Goal: Transaction & Acquisition: Purchase product/service

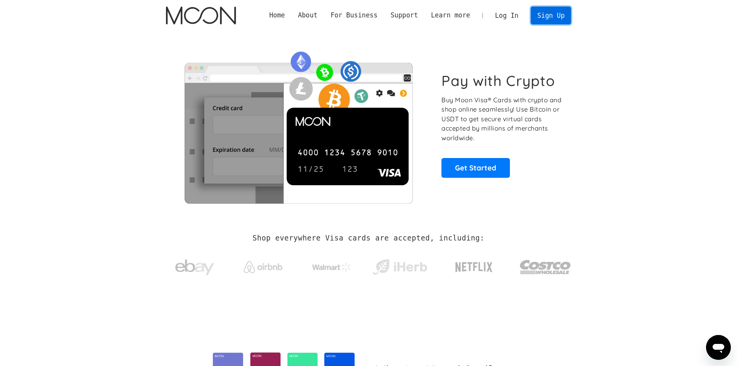
click at [558, 19] on link "Sign Up" at bounding box center [551, 15] width 40 height 17
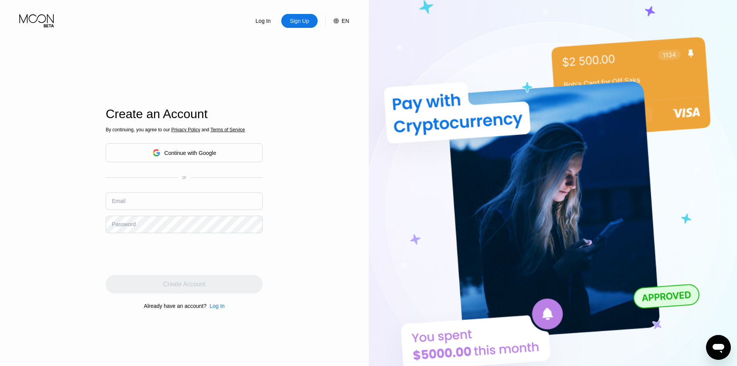
click at [194, 286] on div "Create Account" at bounding box center [184, 284] width 157 height 19
click at [145, 196] on input "text" at bounding box center [184, 200] width 157 height 17
paste input "[EMAIL_ADDRESS][DOMAIN_NAME]"
type input "[EMAIL_ADDRESS][DOMAIN_NAME]"
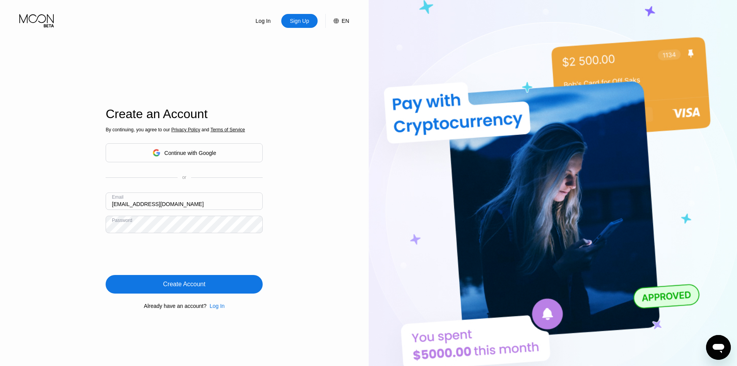
click at [147, 284] on div "Create Account" at bounding box center [184, 284] width 157 height 19
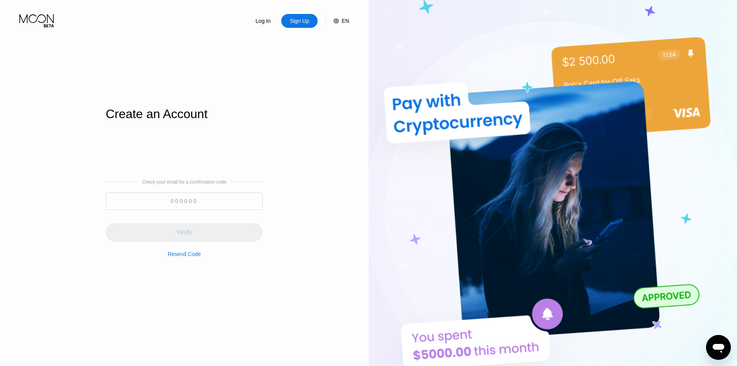
click at [204, 204] on input at bounding box center [184, 200] width 157 height 17
paste input "108419"
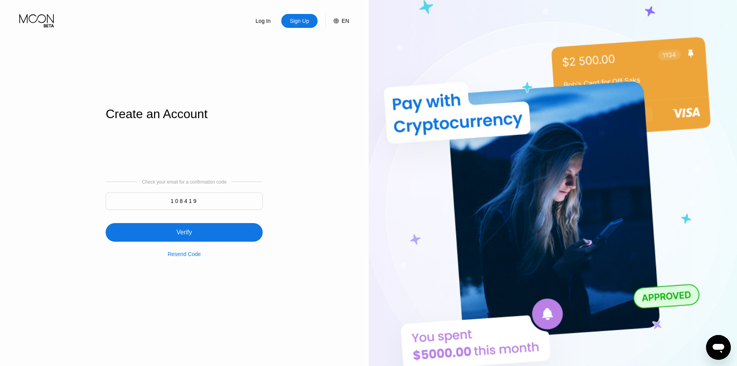
type input "108419"
click at [202, 237] on div "Verify" at bounding box center [184, 232] width 157 height 19
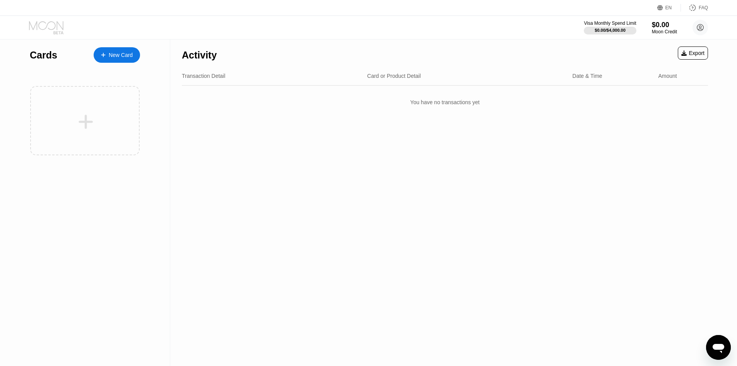
click at [50, 29] on icon at bounding box center [46, 25] width 34 height 9
click at [112, 57] on div "New Card" at bounding box center [121, 55] width 24 height 7
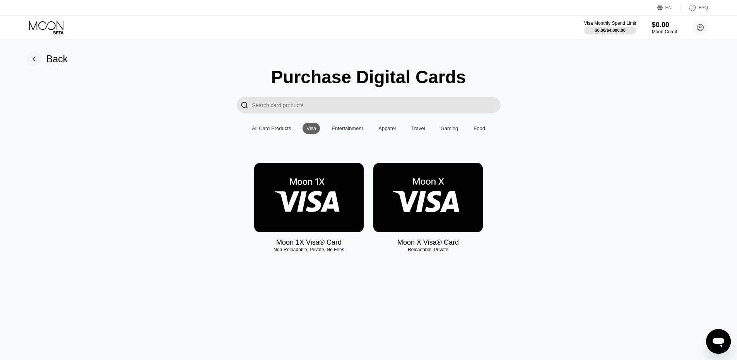
click at [300, 109] on input "Search card products" at bounding box center [376, 105] width 248 height 17
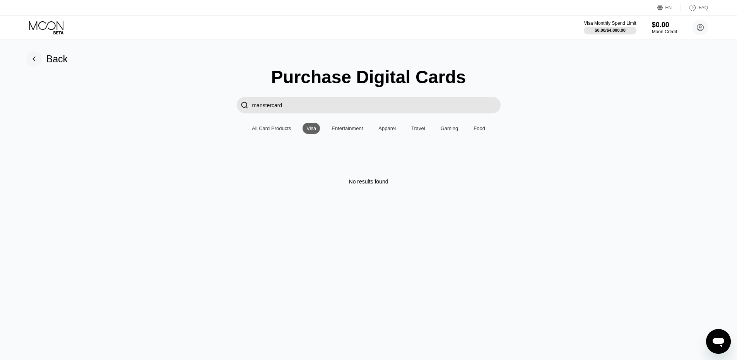
click at [262, 131] on div "All Card Products" at bounding box center [271, 128] width 39 height 6
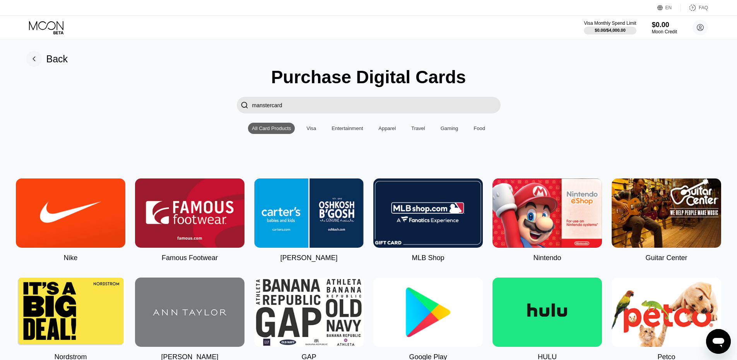
click at [291, 108] on input "manstercard" at bounding box center [376, 105] width 248 height 17
drag, startPoint x: 300, startPoint y: 108, endPoint x: 233, endPoint y: 113, distance: 66.7
click at [233, 113] on div " manstercard" at bounding box center [369, 105] width 720 height 17
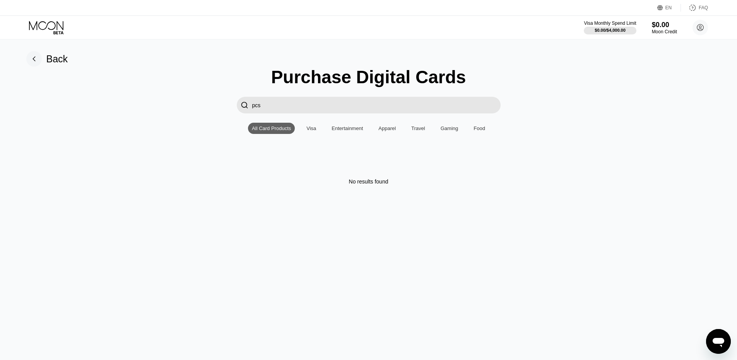
drag, startPoint x: 132, startPoint y: 151, endPoint x: 281, endPoint y: 137, distance: 149.3
click at [135, 151] on div "Purchase Digital Cards  pcs All Card Products Visa Entertainment Apparel Trave…" at bounding box center [369, 126] width 720 height 118
drag, startPoint x: 289, startPoint y: 109, endPoint x: 180, endPoint y: 109, distance: 109.1
click at [180, 109] on div " pcs" at bounding box center [369, 105] width 720 height 17
paste input "transcashmastercard"
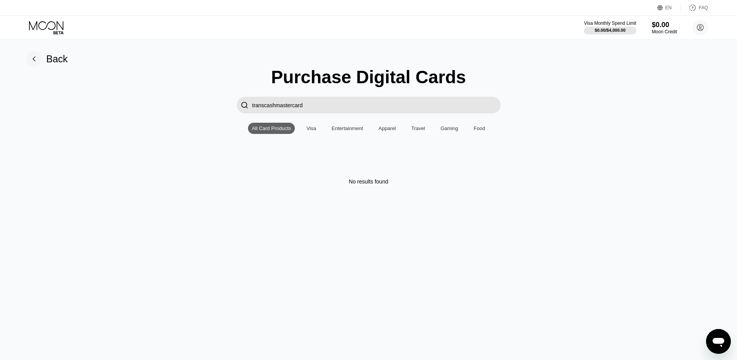
click at [275, 130] on div "All Card Products" at bounding box center [271, 128] width 39 height 6
drag, startPoint x: 322, startPoint y: 106, endPoint x: 227, endPoint y: 111, distance: 95.0
click at [227, 111] on div " transcashmastercard" at bounding box center [369, 105] width 720 height 17
paste input "M"
type input "Mastercard"
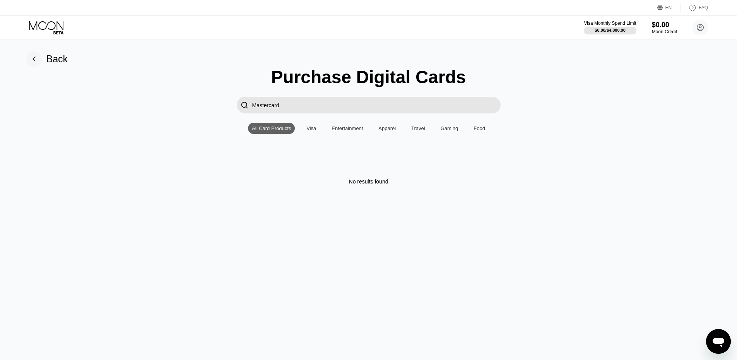
click at [274, 131] on div "All Card Products" at bounding box center [271, 128] width 39 height 6
click at [310, 131] on div "Visa" at bounding box center [312, 128] width 10 height 6
click at [360, 131] on div "Entertainment" at bounding box center [347, 128] width 31 height 6
click at [310, 134] on div "Visa" at bounding box center [311, 128] width 17 height 11
drag, startPoint x: 291, startPoint y: 116, endPoint x: 245, endPoint y: 113, distance: 46.5
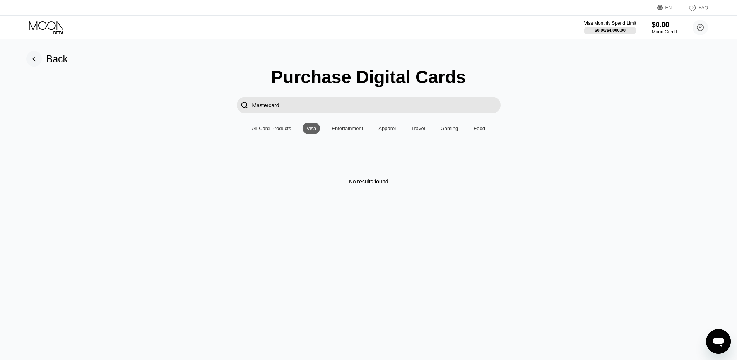
click at [223, 113] on div "Purchase Digital Cards  Mastercard All Card Products Visa Entertainment Appare…" at bounding box center [369, 126] width 720 height 118
drag, startPoint x: 197, startPoint y: 110, endPoint x: 189, endPoint y: 110, distance: 7.4
click at [189, 110] on div " Mastercard" at bounding box center [369, 105] width 720 height 17
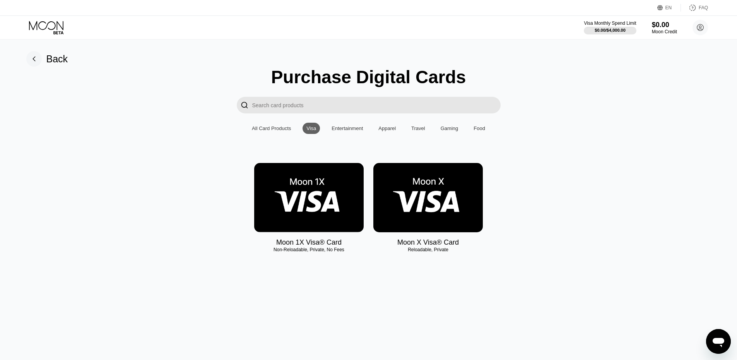
click at [291, 215] on img at bounding box center [309, 197] width 110 height 69
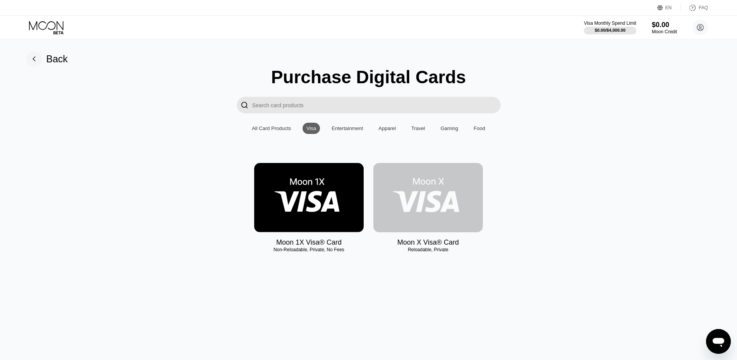
click at [445, 196] on img at bounding box center [428, 197] width 110 height 69
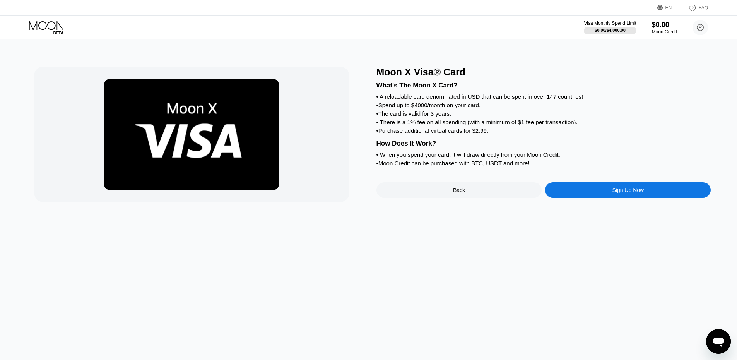
click at [458, 198] on div "Back" at bounding box center [460, 189] width 166 height 15
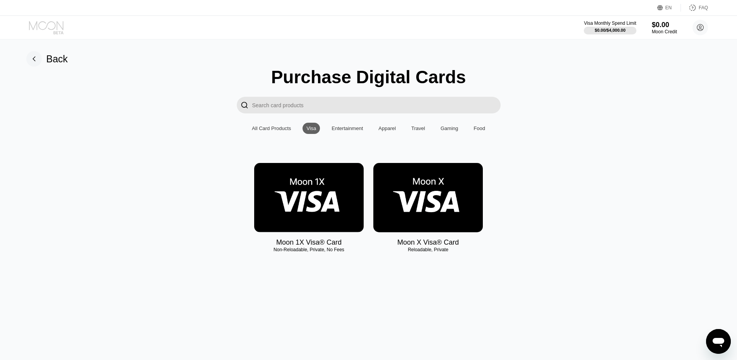
click at [40, 23] on icon at bounding box center [47, 28] width 36 height 14
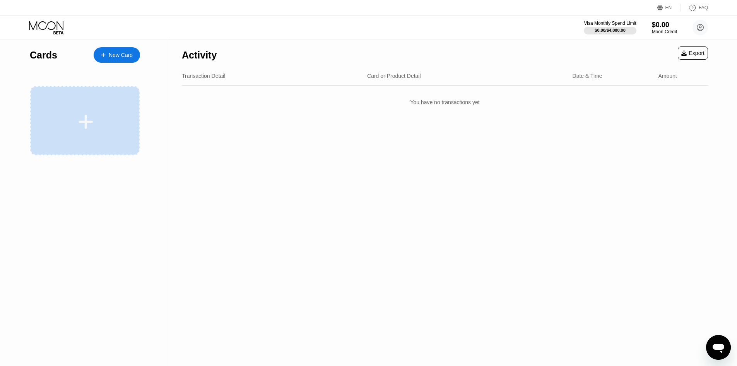
click at [85, 113] on icon at bounding box center [85, 121] width 15 height 17
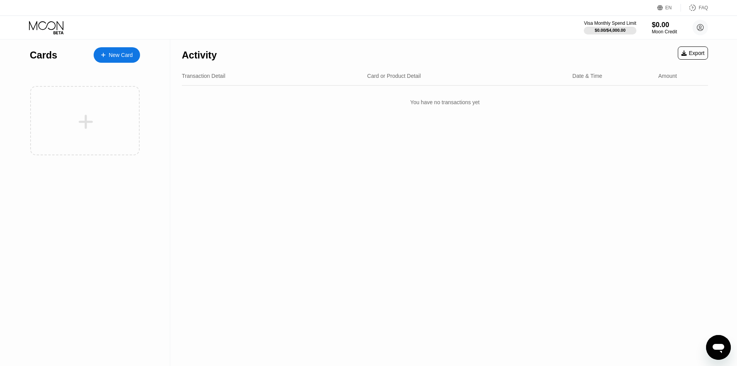
click at [34, 28] on icon at bounding box center [46, 25] width 34 height 9
click at [109, 58] on div "New Card" at bounding box center [121, 55] width 24 height 7
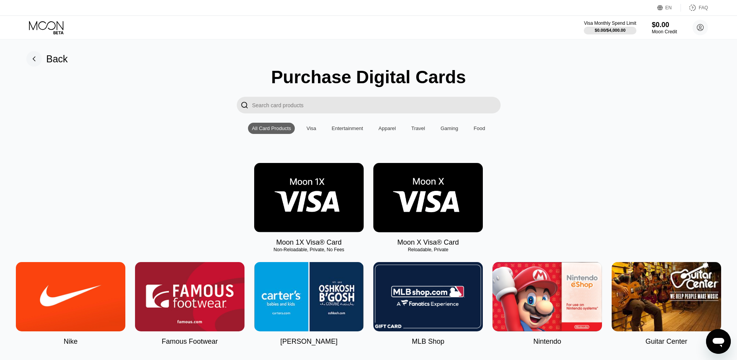
click at [319, 188] on img at bounding box center [309, 197] width 110 height 69
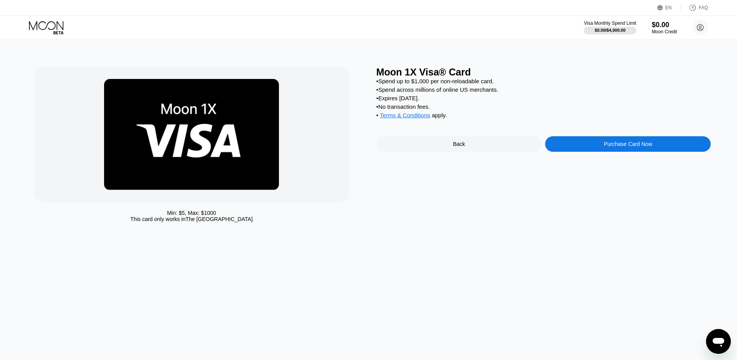
drag, startPoint x: 456, startPoint y: 127, endPoint x: 384, endPoint y: 89, distance: 82.2
click at [384, 89] on div "• Spend up to $1,000 per non-reloadable card. • Spend across millions of online…" at bounding box center [544, 100] width 335 height 45
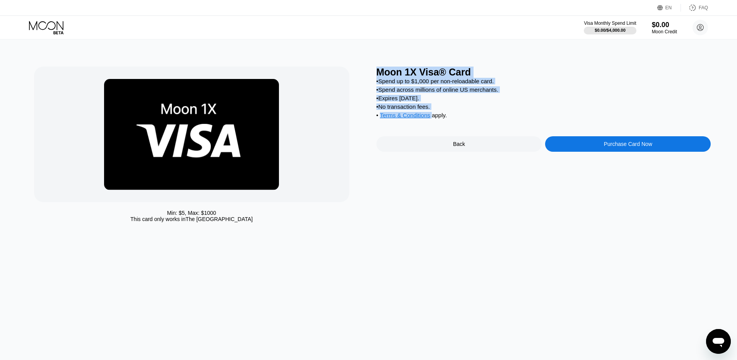
drag, startPoint x: 394, startPoint y: 77, endPoint x: 455, endPoint y: 125, distance: 78.0
click at [455, 125] on div "Moon 1X Visa® Card • Spend up to $1,000 per non-reloadable card. • Spend across…" at bounding box center [544, 146] width 335 height 159
click at [321, 113] on div at bounding box center [191, 134] width 315 height 135
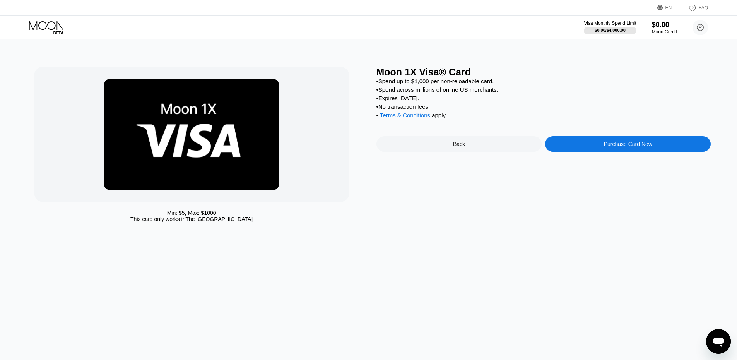
click at [460, 147] on div "Back" at bounding box center [459, 144] width 12 height 6
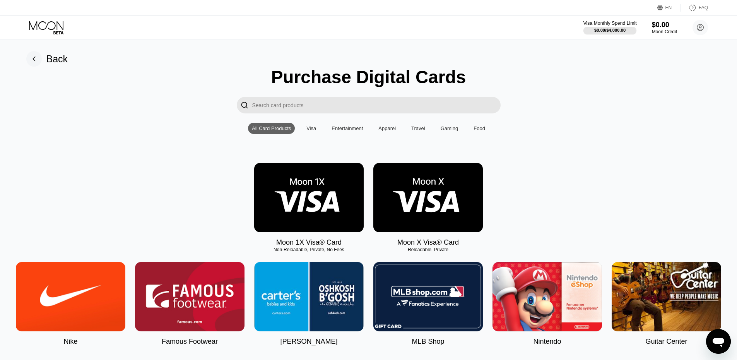
click at [607, 25] on div "Visa Monthly Spend Limit" at bounding box center [610, 23] width 53 height 5
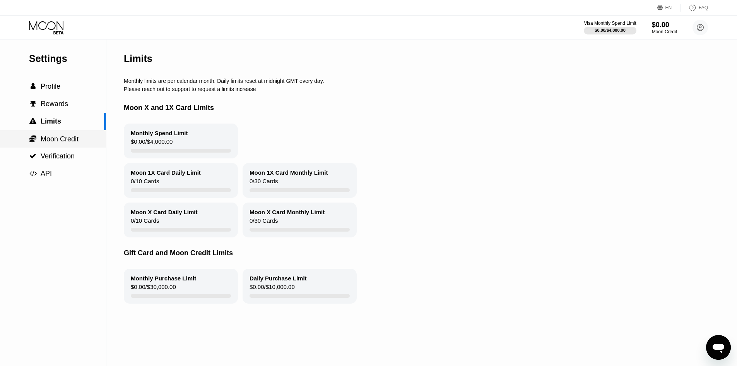
click at [74, 143] on span "Moon Credit" at bounding box center [60, 139] width 38 height 8
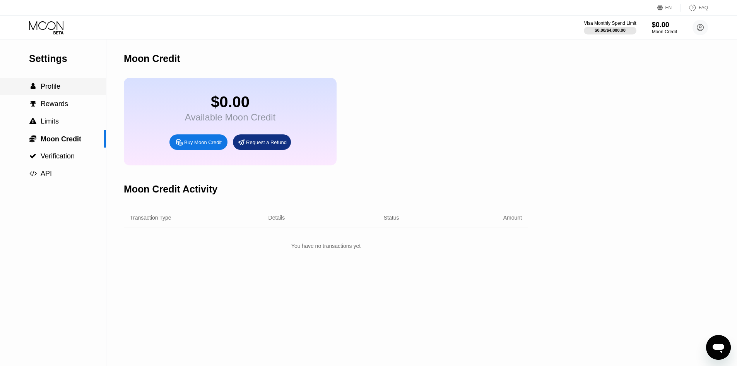
click at [53, 90] on span "Profile" at bounding box center [51, 86] width 20 height 8
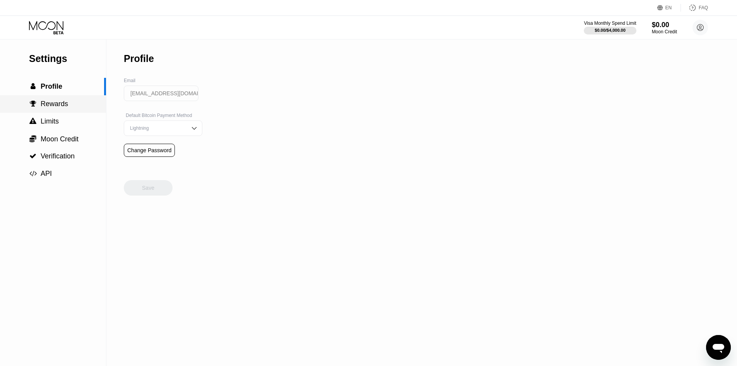
click at [56, 106] on span "Rewards" at bounding box center [54, 104] width 27 height 8
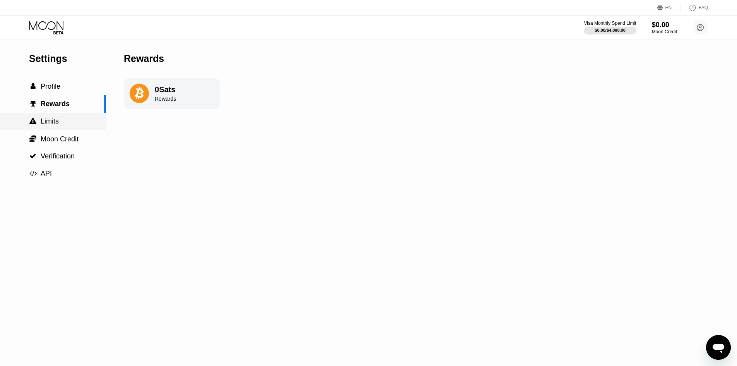
click at [58, 122] on span "Limits" at bounding box center [50, 121] width 18 height 8
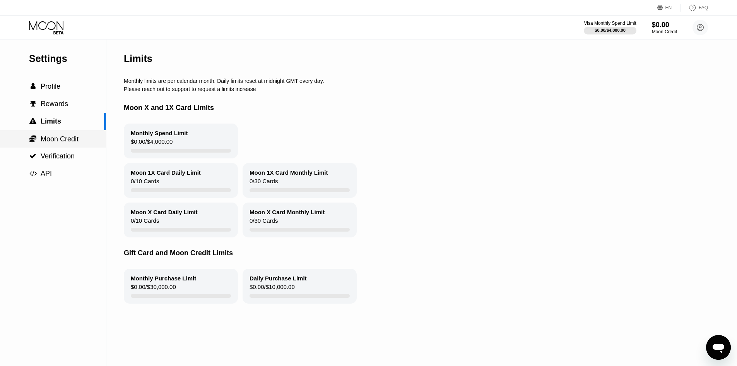
click at [59, 138] on span "Moon Credit" at bounding box center [60, 139] width 38 height 8
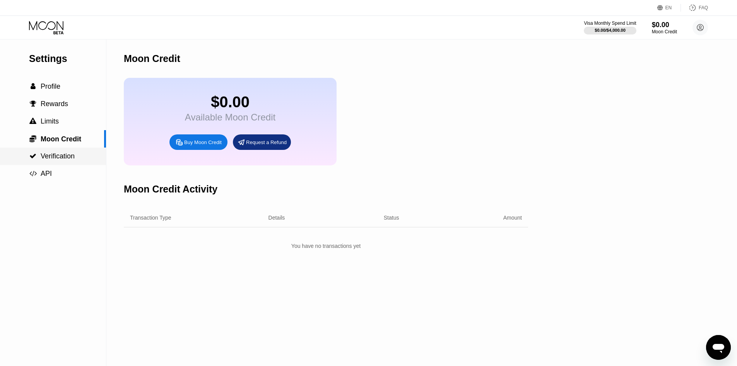
click at [63, 157] on span "Verification" at bounding box center [58, 156] width 34 height 8
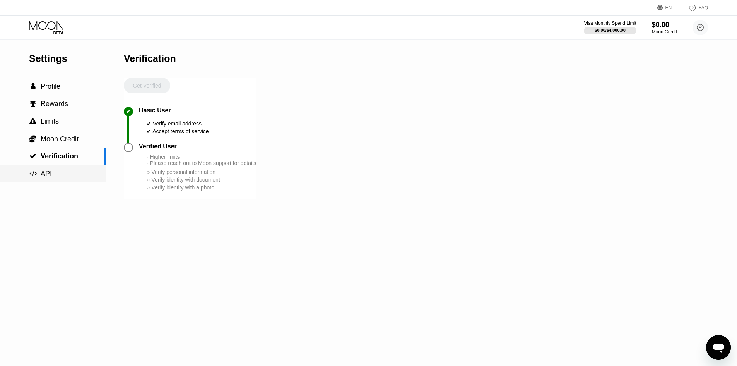
click at [55, 176] on div " API" at bounding box center [53, 174] width 106 height 8
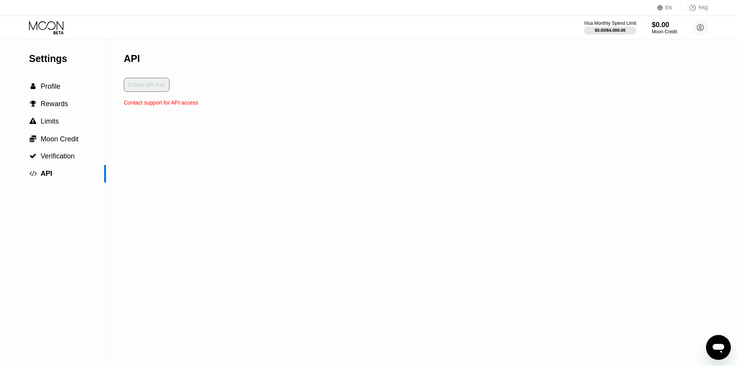
click at [52, 58] on div "Settings" at bounding box center [67, 58] width 77 height 11
click at [53, 26] on icon at bounding box center [47, 28] width 36 height 14
